Goal: Information Seeking & Learning: Check status

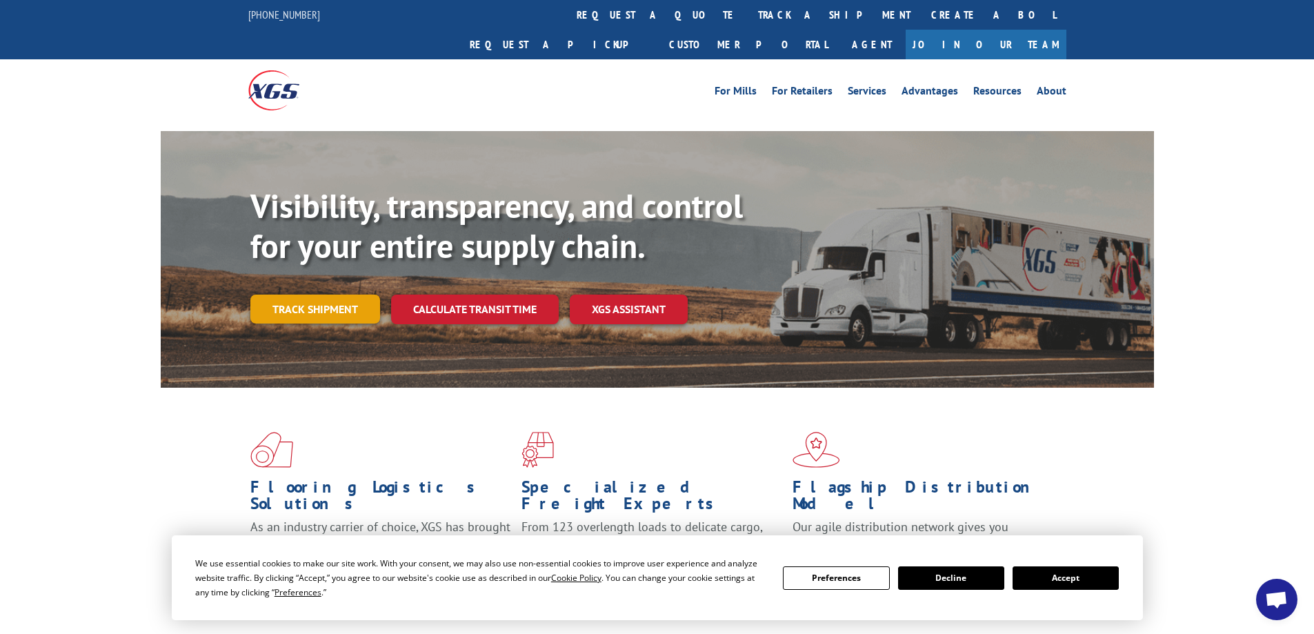
click at [357, 294] on link "Track shipment" at bounding box center [315, 308] width 130 height 29
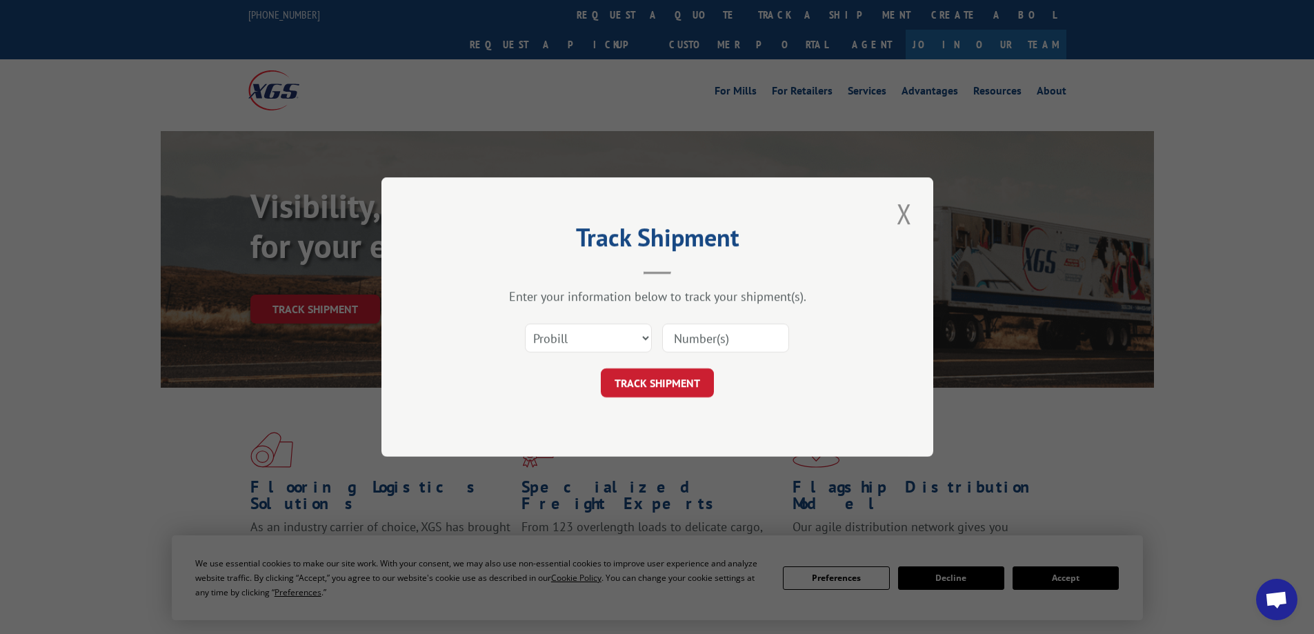
click at [678, 334] on input at bounding box center [725, 337] width 127 height 29
paste input "17544184"
type input "17544184"
click at [675, 381] on button "TRACK SHIPMENT" at bounding box center [657, 382] width 113 height 29
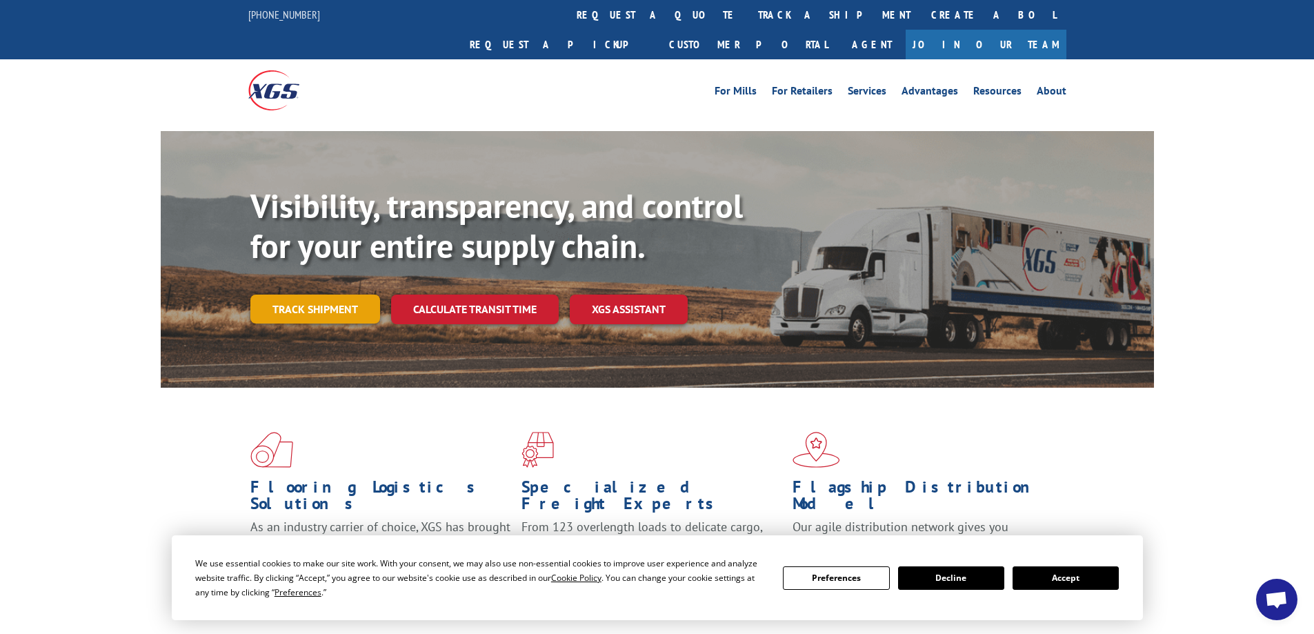
click at [324, 294] on link "Track shipment" at bounding box center [315, 308] width 130 height 29
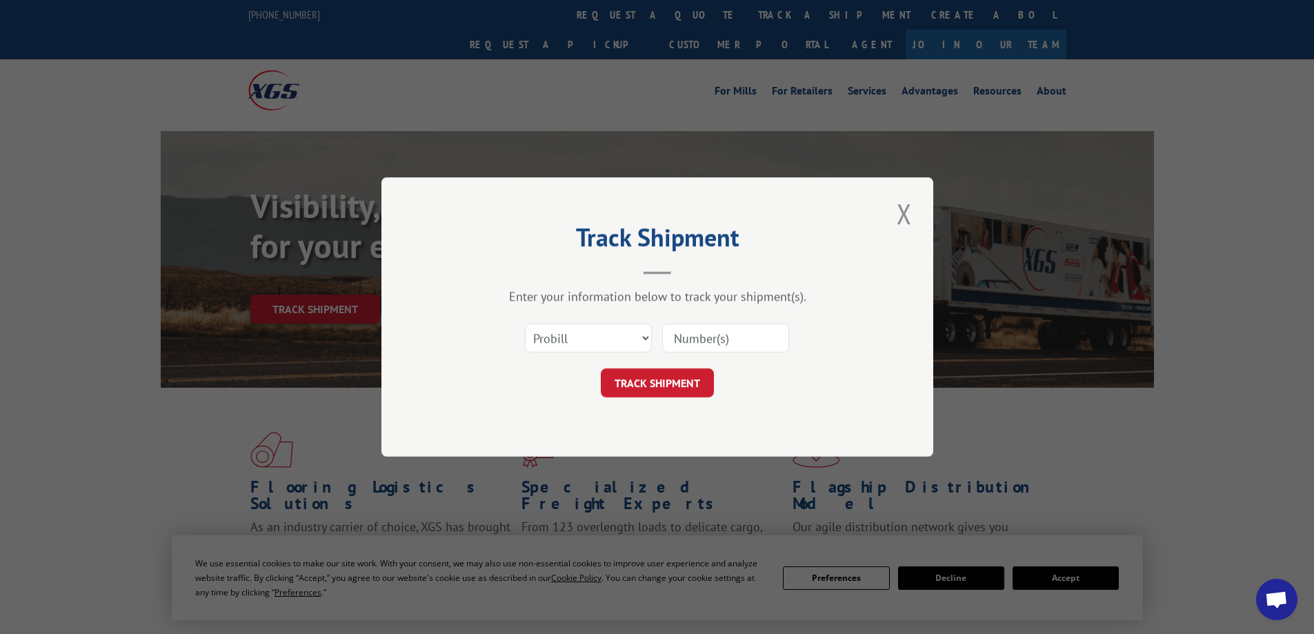
click at [743, 352] on input at bounding box center [725, 337] width 127 height 29
paste input "17544333"
type input "17544333"
click at [677, 382] on button "TRACK SHIPMENT" at bounding box center [657, 382] width 113 height 29
